Goal: Task Accomplishment & Management: Manage account settings

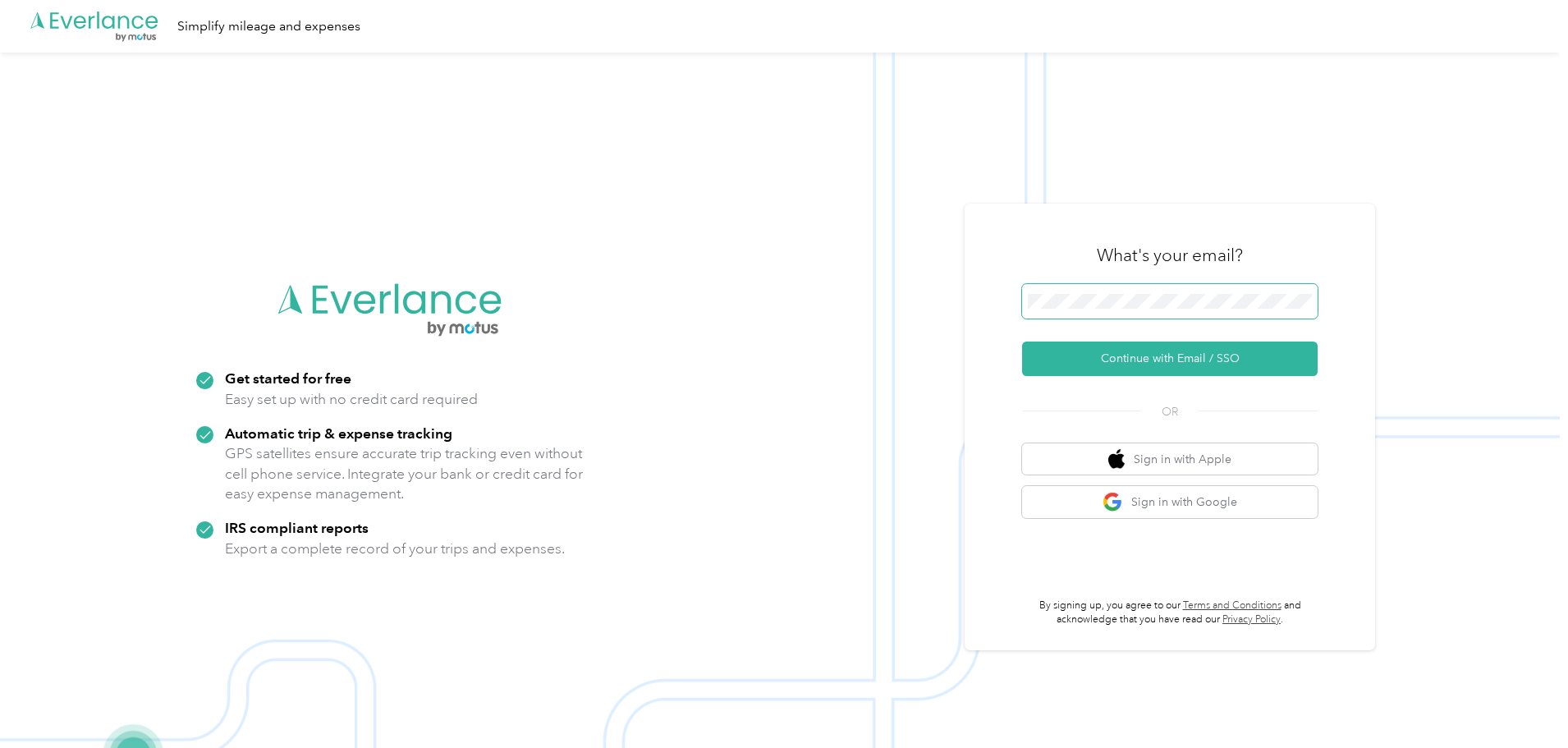
click at [1139, 313] on span at bounding box center [1170, 301] width 296 height 34
click at [1180, 350] on button "Continue with Email / SSO" at bounding box center [1170, 358] width 296 height 34
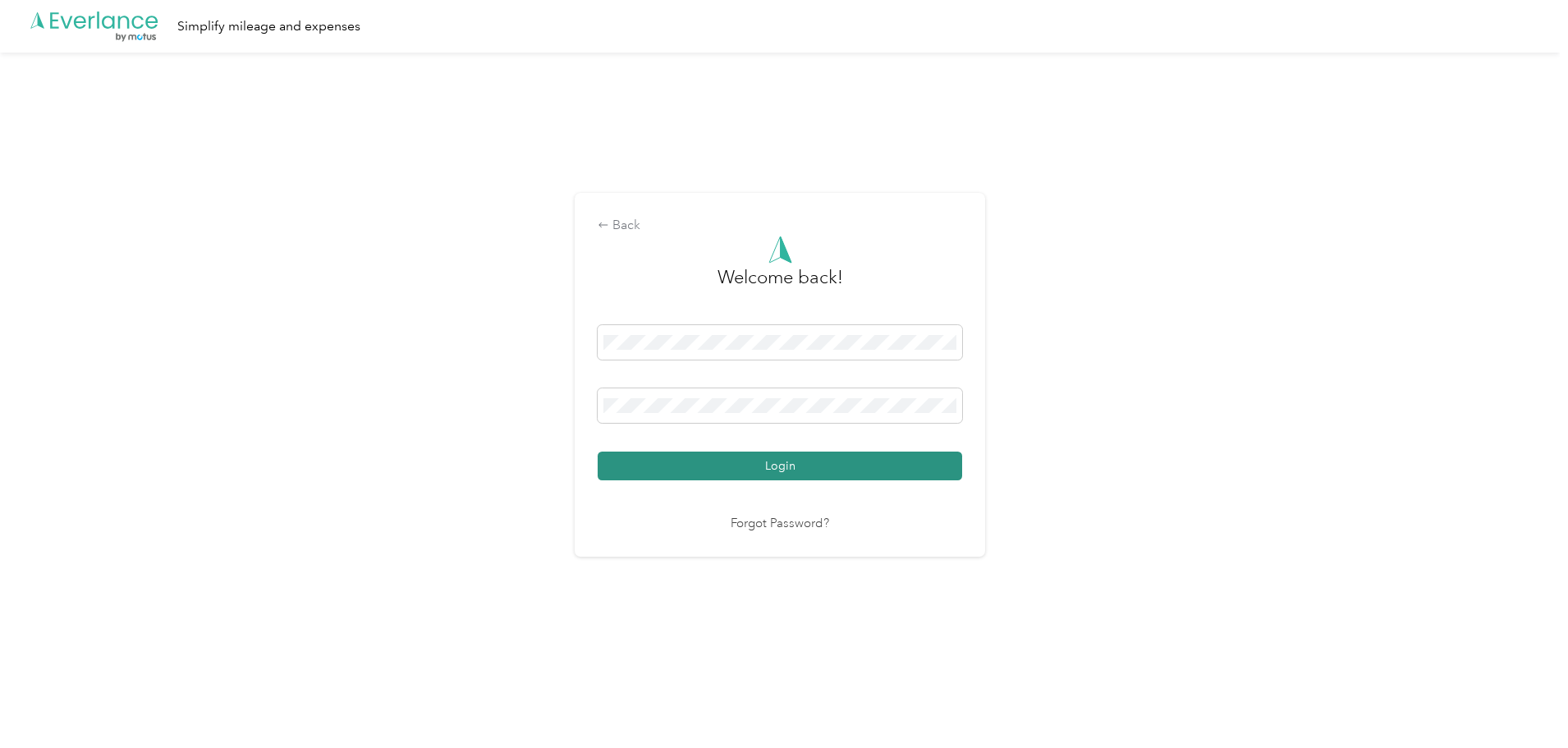
click at [921, 461] on button "Login" at bounding box center [780, 465] width 364 height 28
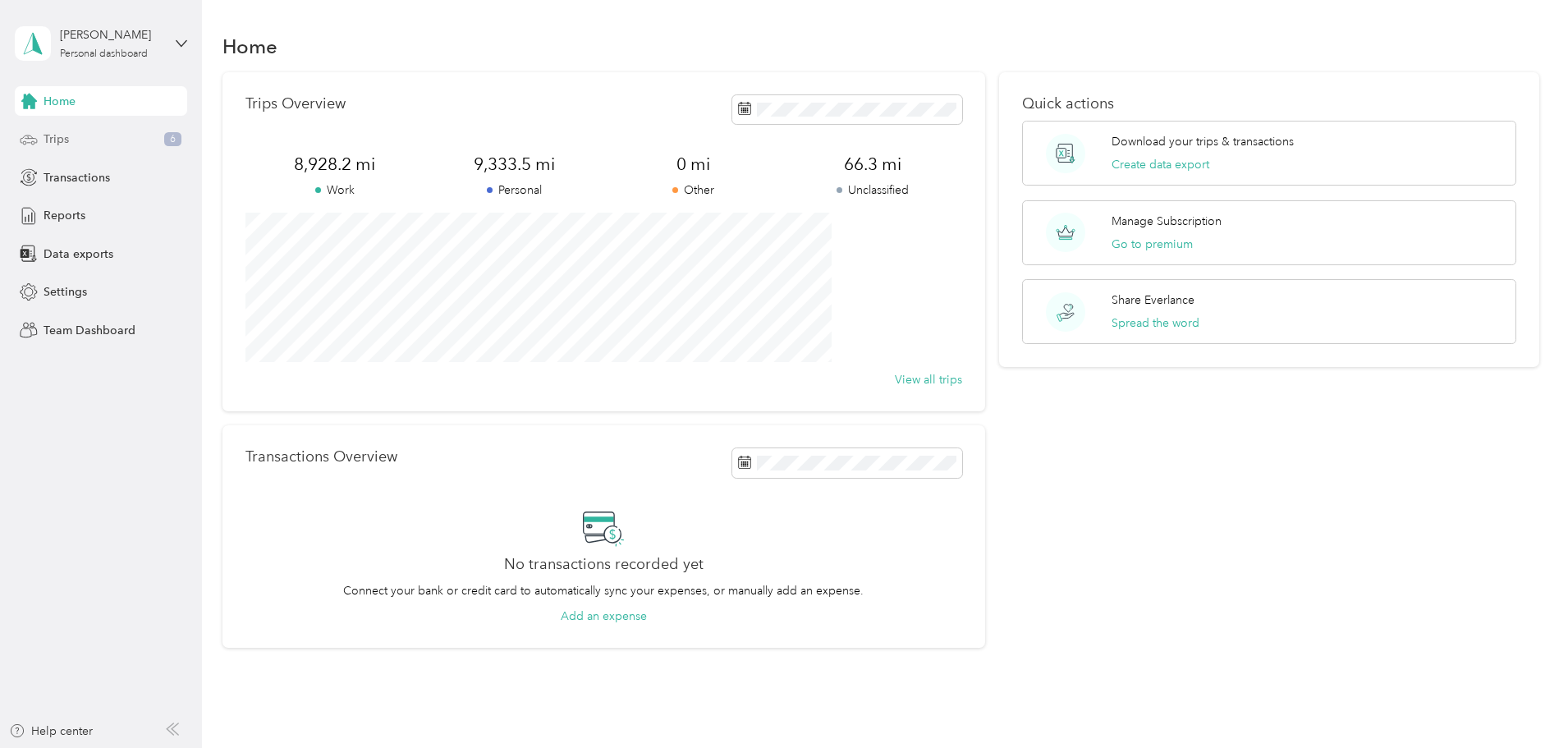
click at [140, 136] on div "Trips 6" at bounding box center [101, 140] width 172 height 29
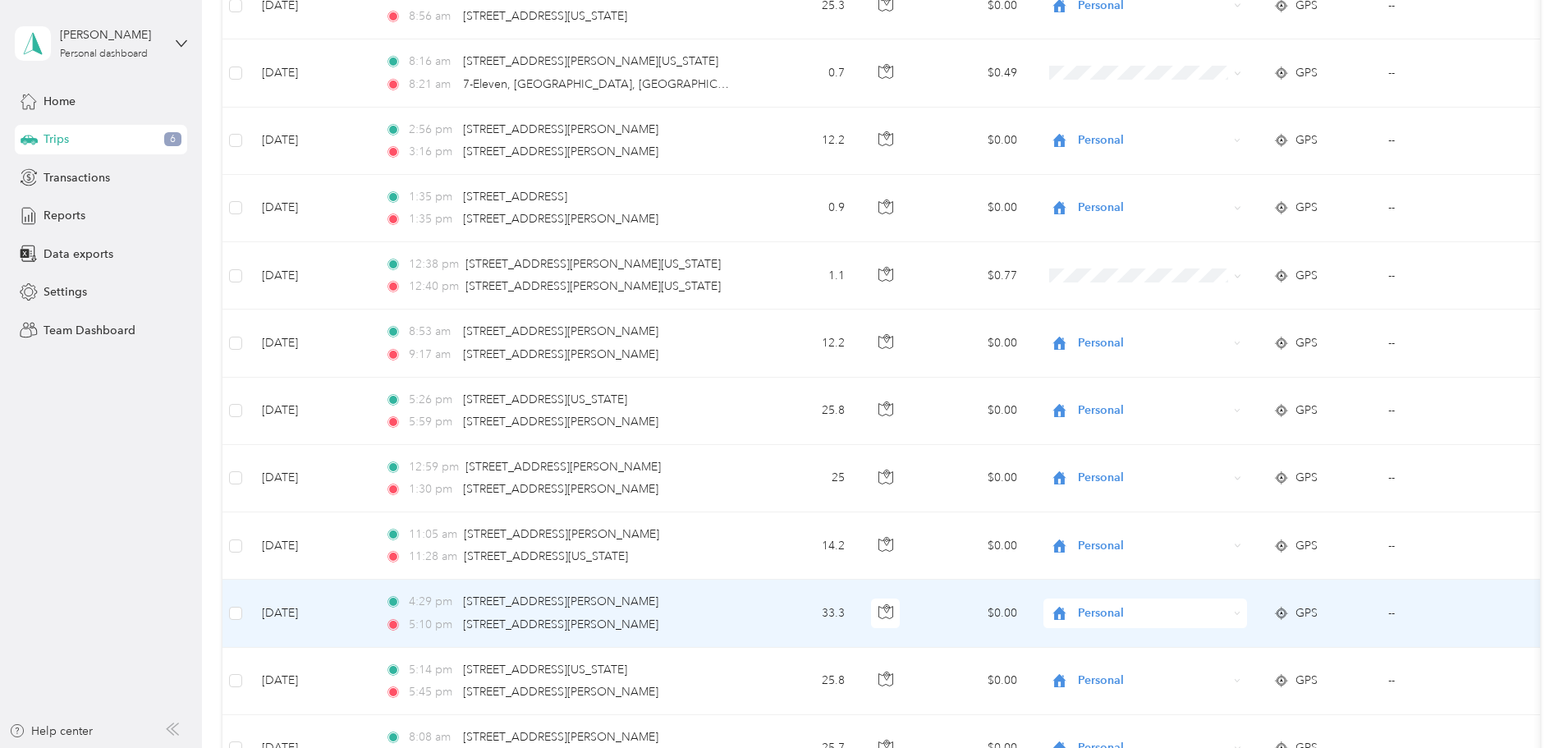
scroll to position [1149, 0]
